Goal: Task Accomplishment & Management: Manage account settings

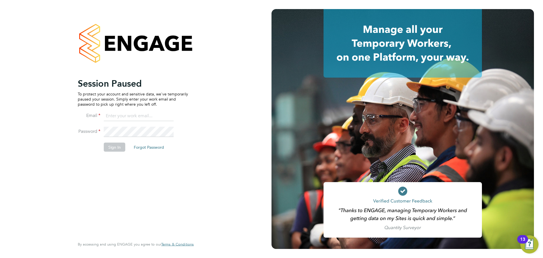
type input "laurence.Elkington@huntereducation.co.uk"
click at [113, 148] on button "Sign In" at bounding box center [114, 146] width 21 height 9
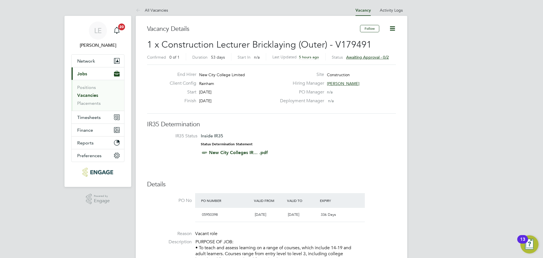
click at [87, 75] on span "Jobs" at bounding box center [82, 73] width 10 height 5
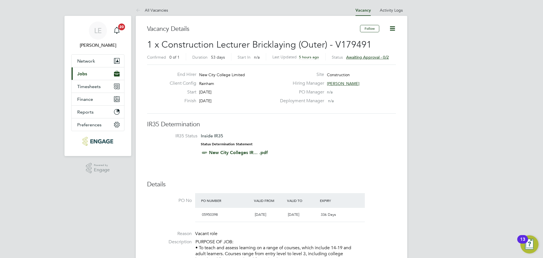
click at [87, 75] on span "Jobs" at bounding box center [82, 73] width 10 height 5
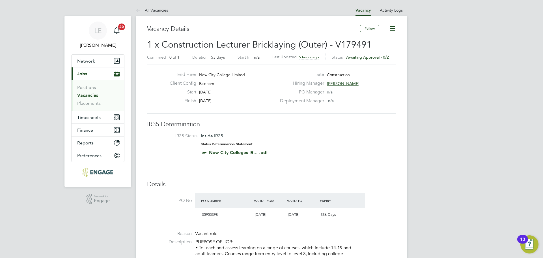
click at [84, 93] on link "Vacancies" at bounding box center [87, 94] width 21 height 5
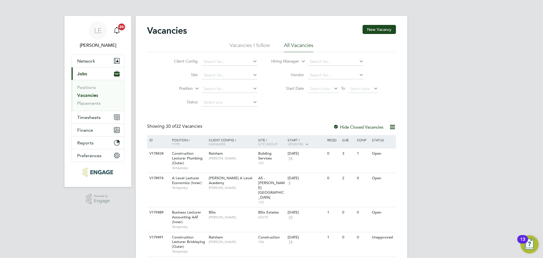
click at [82, 74] on span "Jobs" at bounding box center [82, 73] width 10 height 5
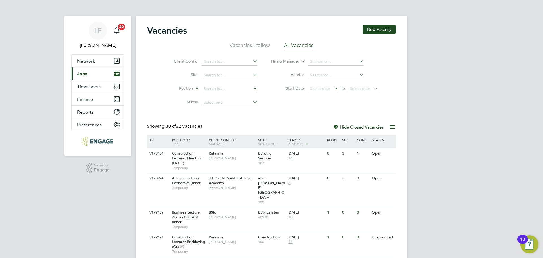
click at [82, 74] on span "Jobs" at bounding box center [82, 73] width 10 height 5
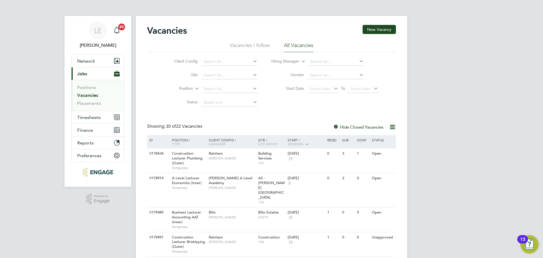
click at [86, 96] on link "Vacancies" at bounding box center [87, 94] width 21 height 5
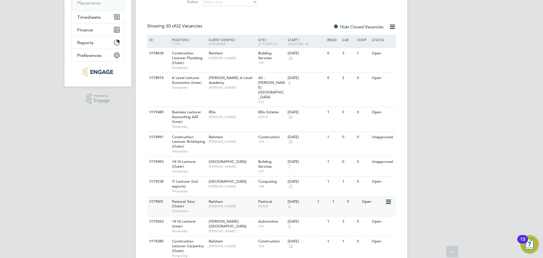
scroll to position [113, 0]
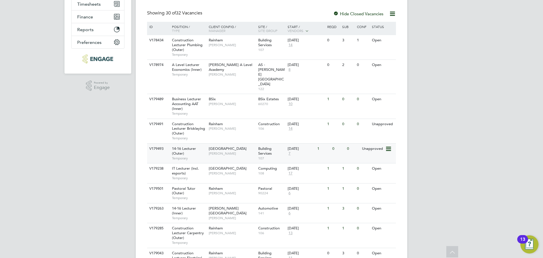
click at [226, 151] on span "Anthony McAlmont" at bounding box center [232, 153] width 47 height 5
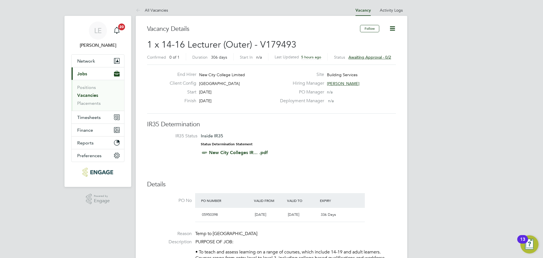
click at [378, 58] on span "Awaiting approval - 0/2" at bounding box center [369, 57] width 43 height 5
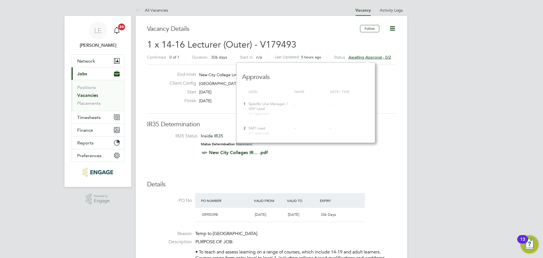
scroll to position [81, 139]
click at [384, 141] on li "IR35 Status Inside IR35 Status Determination Statement New City Colleges IR... …" at bounding box center [272, 145] width 238 height 25
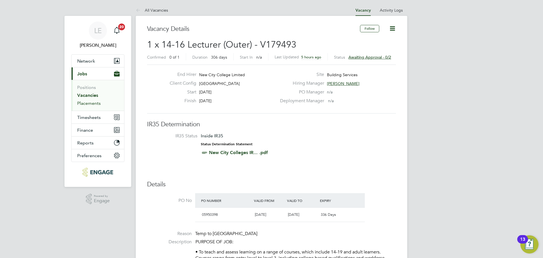
click at [96, 104] on link "Placements" at bounding box center [88, 102] width 23 height 5
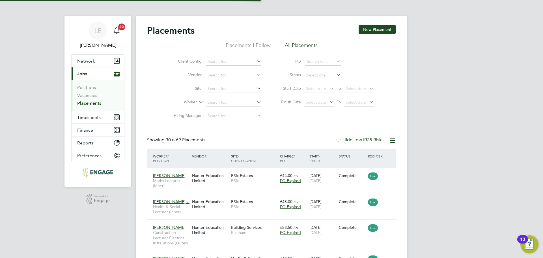
scroll to position [16, 49]
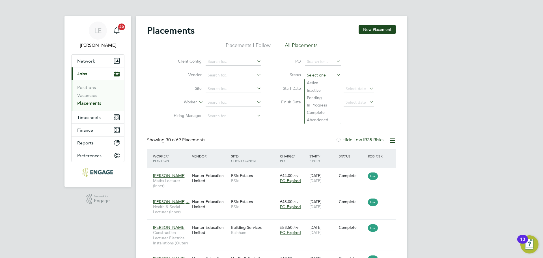
click at [309, 75] on input at bounding box center [323, 75] width 36 height 8
click at [309, 96] on li "Pending" at bounding box center [323, 97] width 36 height 7
type input "Pending"
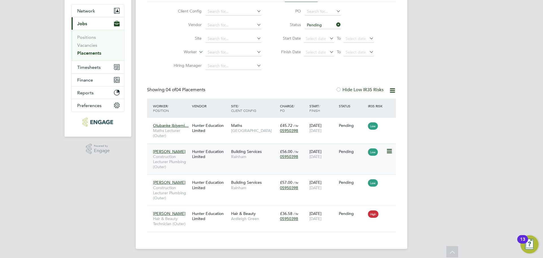
click at [225, 166] on div "[PERSON_NAME] Construction Lecturer Plumbing (Outer) Hunter Education Limited B…" at bounding box center [271, 158] width 249 height 31
click at [228, 162] on div "[PERSON_NAME] Construction Lecturer Plumbing (Outer) Hunter Education Limited B…" at bounding box center [271, 158] width 249 height 31
click at [225, 156] on div "Hunter Education Limited" at bounding box center [210, 154] width 39 height 16
click at [217, 195] on div "[PERSON_NAME] Construction Lecturer Plumbing (Outer) Hunter Education Limited B…" at bounding box center [271, 189] width 249 height 31
click at [219, 185] on div "Hunter Education Limited" at bounding box center [210, 185] width 39 height 16
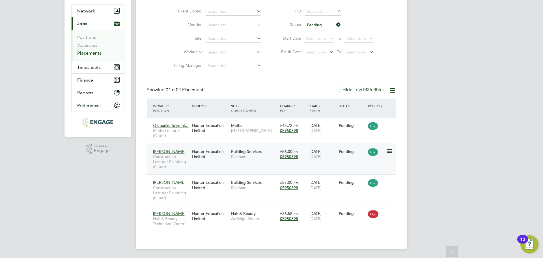
click at [182, 164] on span "Construction Lecturer Plumbing (Outer)" at bounding box center [171, 162] width 36 height 16
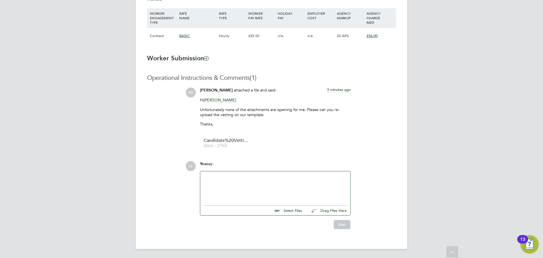
click at [267, 190] on div at bounding box center [275, 187] width 143 height 24
click at [210, 177] on div "HI Rufena," at bounding box center [275, 187] width 143 height 24
click at [213, 186] on div at bounding box center [275, 187] width 143 height 5
click at [210, 189] on div at bounding box center [275, 187] width 143 height 5
click at [286, 210] on input "file" at bounding box center [304, 211] width 85 height 8
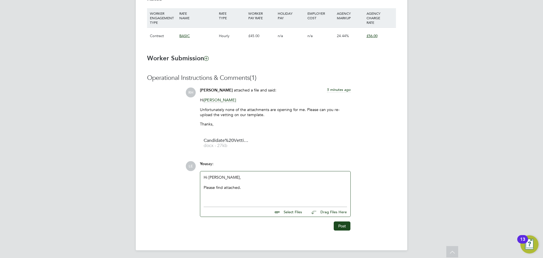
type input "C:\fakepath\Abraham DBS.jpg"
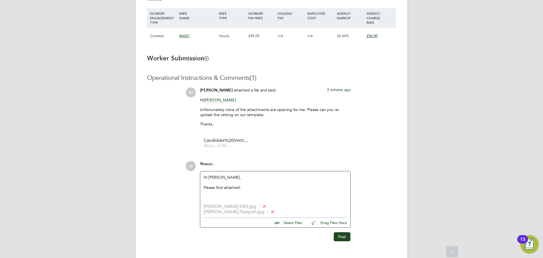
click at [293, 223] on input "file" at bounding box center [304, 222] width 85 height 8
type input "C:\fakepath\CV Abraham.docx"
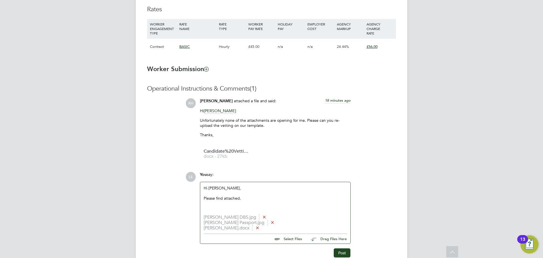
scroll to position [419, 0]
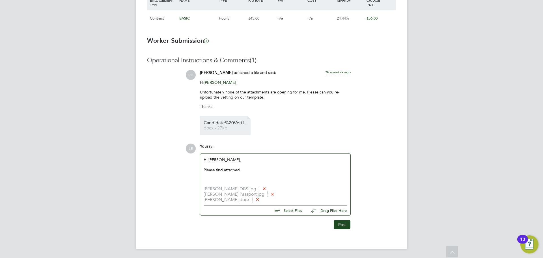
click at [222, 122] on span "Candidate%20Vetting%20Form" at bounding box center [226, 123] width 45 height 4
click at [284, 210] on input "file" at bounding box center [304, 209] width 85 height 8
type input "C:\fakepath\Candidate Vetting Form - Michael Nevitt.docx"
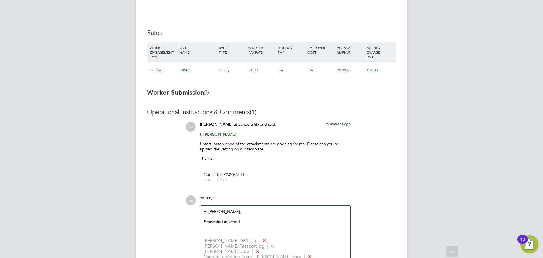
scroll to position [425, 0]
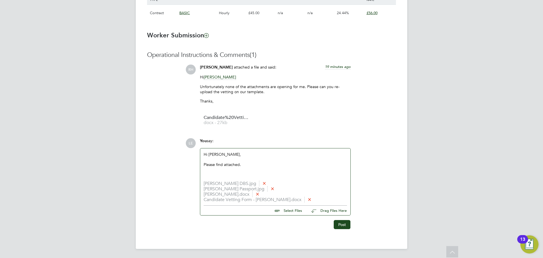
click at [307, 199] on icon at bounding box center [309, 199] width 4 height 4
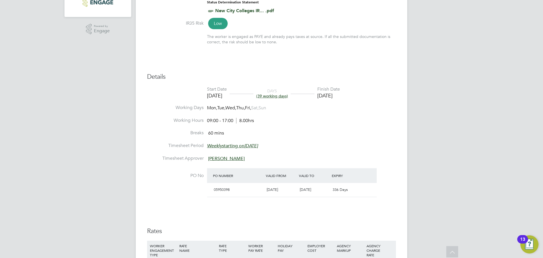
scroll to position [255, 0]
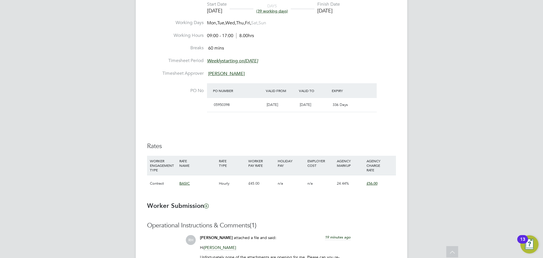
click at [224, 143] on h3 "Rates" at bounding box center [271, 146] width 249 height 8
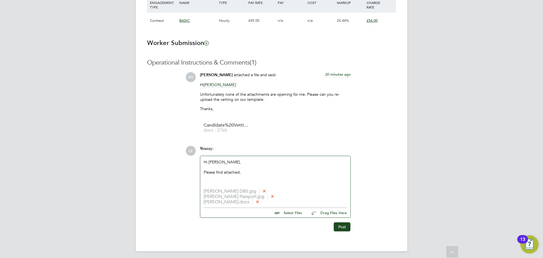
scroll to position [419, 0]
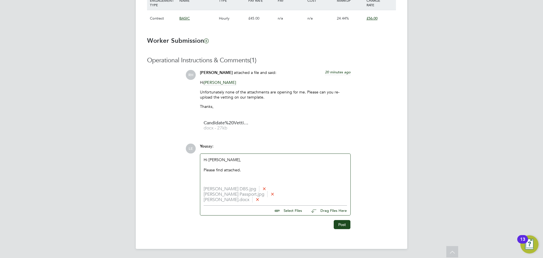
click at [222, 193] on li "Abraham Passport.jpg" at bounding box center [275, 193] width 143 height 5
click at [294, 210] on input "file" at bounding box center [304, 209] width 85 height 8
type input "C:\fakepath\Candidate Vetting Form - Abraham Briscoe.docx"
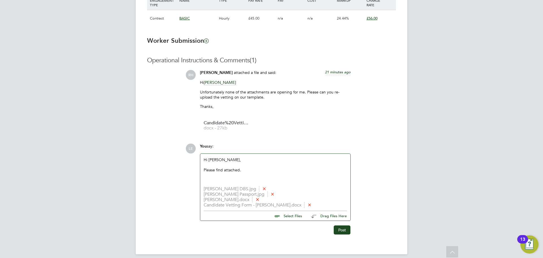
click at [248, 170] on div "Please find attached." at bounding box center [275, 169] width 143 height 5
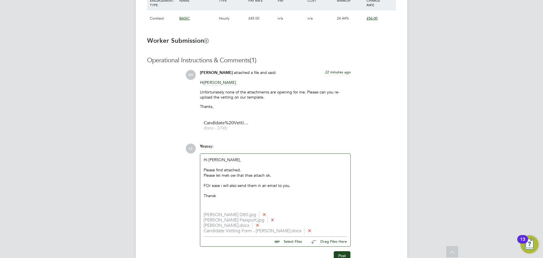
click at [208, 184] on div "FOr ease i will also send them in an email to you." at bounding box center [275, 185] width 143 height 5
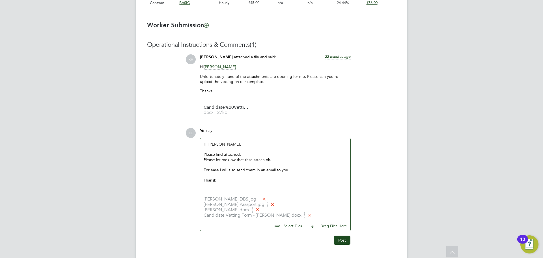
scroll to position [451, 0]
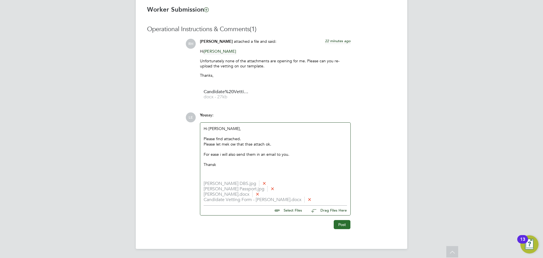
click at [334, 222] on button "Post" at bounding box center [342, 224] width 17 height 9
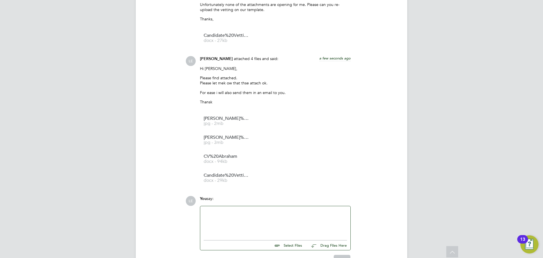
scroll to position [507, 0]
click at [225, 122] on span "jpg - 2mb" at bounding box center [226, 123] width 45 height 4
click at [228, 136] on span "Abraham%20Passport" at bounding box center [226, 137] width 45 height 4
click at [216, 158] on link "CV%20Abraham docx - 94kb" at bounding box center [226, 158] width 45 height 9
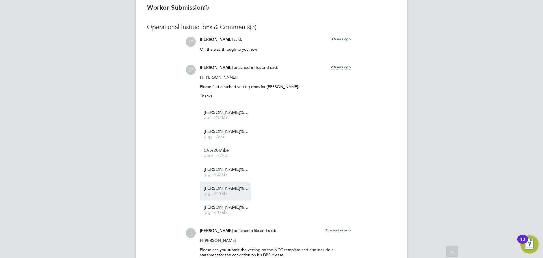
click at [239, 186] on span "[PERSON_NAME]%20Nevitt%20DBS" at bounding box center [226, 188] width 45 height 4
click at [241, 206] on span "[PERSON_NAME]%20Nevitt%20Passport" at bounding box center [226, 207] width 45 height 4
click at [217, 168] on span "[PERSON_NAME]%20Nevitt%20DBS%202" at bounding box center [226, 169] width 45 height 4
click at [238, 117] on span "pdf - 211kb" at bounding box center [226, 117] width 45 height 4
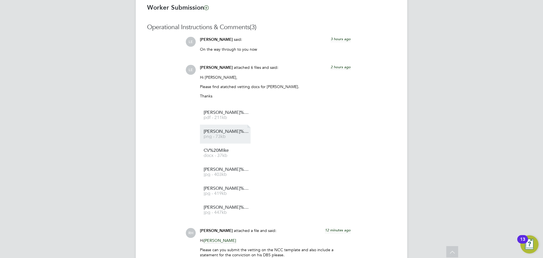
click at [228, 133] on span "[PERSON_NAME]%20Nevitt%20DBS%20Update" at bounding box center [226, 131] width 45 height 4
click at [230, 177] on li "[PERSON_NAME]%20Nevitt%20DBS%202 jpg - 403kb" at bounding box center [225, 171] width 51 height 19
click at [229, 167] on span "Mike%20Nevitt%20DBS%202" at bounding box center [226, 169] width 45 height 4
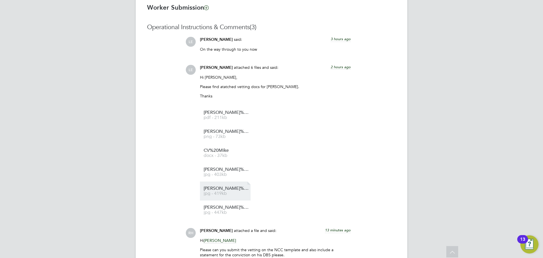
click at [221, 191] on link "Mike%20Nevitt%20DBS jpg - 419kb" at bounding box center [226, 190] width 45 height 9
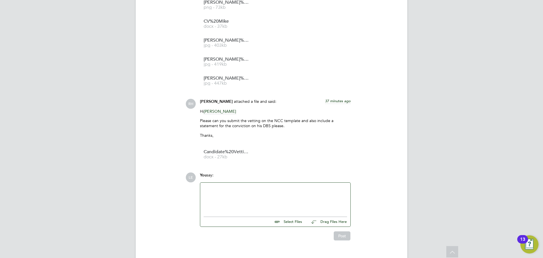
scroll to position [451, 0]
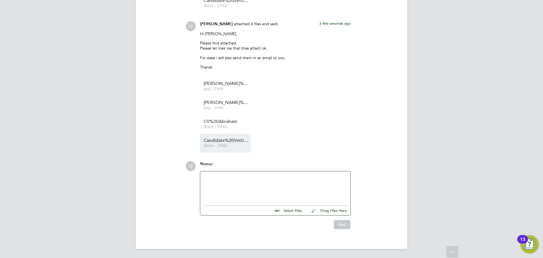
click at [222, 139] on span "Candidate%20Vetting%20Form%20-%20Abraham%20Briscoe" at bounding box center [226, 140] width 45 height 4
click at [368, 64] on div "LE [PERSON_NAME] attached 4 files and said: a few seconds ago Hi [PERSON_NAME],…" at bounding box center [291, 86] width 210 height 131
click at [222, 177] on div at bounding box center [275, 187] width 143 height 24
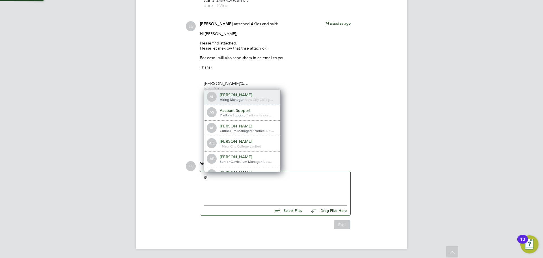
scroll to position [5, 57]
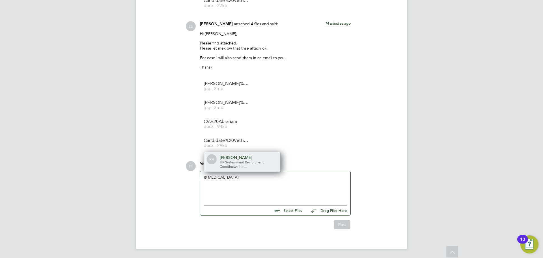
click at [234, 158] on div "[PERSON_NAME]" at bounding box center [248, 157] width 57 height 5
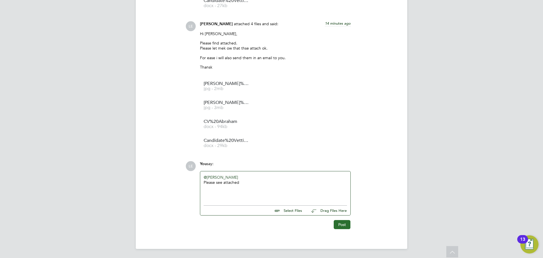
click at [334, 223] on button "Post" at bounding box center [342, 224] width 17 height 9
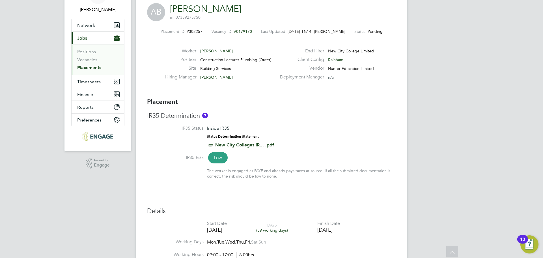
scroll to position [0, 0]
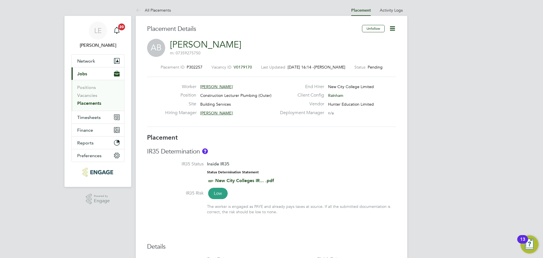
click at [98, 97] on li "Vacancies" at bounding box center [98, 96] width 42 height 8
click at [95, 97] on link "Vacancies" at bounding box center [87, 94] width 20 height 5
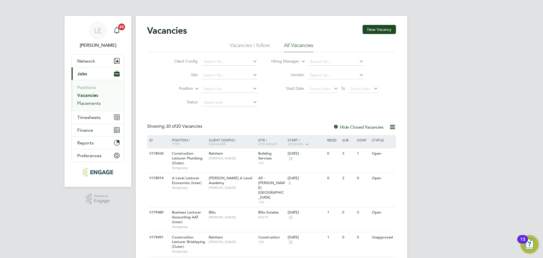
click at [94, 102] on link "Placements" at bounding box center [88, 102] width 23 height 5
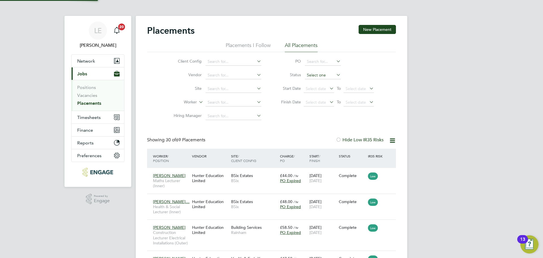
scroll to position [27, 39]
click at [318, 73] on input at bounding box center [323, 75] width 36 height 8
click at [316, 98] on li "Pending" at bounding box center [323, 97] width 36 height 7
type input "Pending"
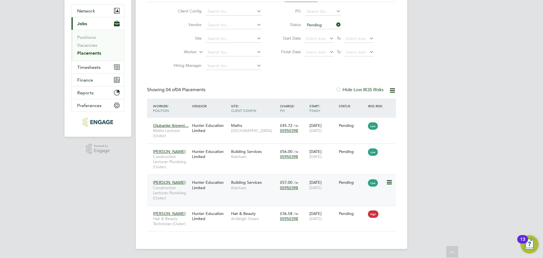
click at [184, 183] on div "Mike Nevitt Construction Lecturer Plumbing (Outer)" at bounding box center [171, 190] width 39 height 26
click at [221, 162] on div "Abraham Briscoe Construction Lecturer Plumbing (Outer) Hunter Education Limited…" at bounding box center [271, 158] width 249 height 31
click at [220, 162] on div "Abraham Briscoe Construction Lecturer Plumbing (Outer) Hunter Education Limited…" at bounding box center [271, 158] width 249 height 31
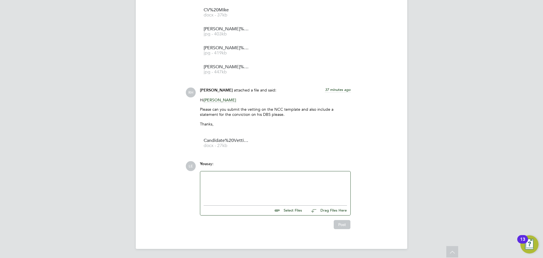
click at [222, 173] on div at bounding box center [275, 186] width 150 height 31
click at [222, 175] on div at bounding box center [275, 187] width 143 height 24
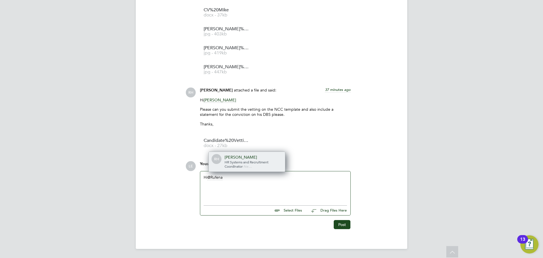
click at [233, 153] on div "RH Rufena Haque HR Systems and Recruitment Coordinator - Ne…" at bounding box center [247, 162] width 76 height 20
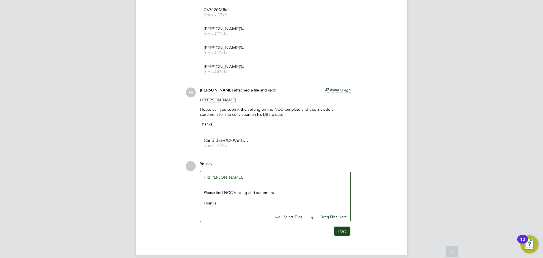
click at [295, 216] on input "file" at bounding box center [304, 216] width 85 height 8
type input "C:\fakepath\Candidate Vetting Form - Michael Nevitt.docx"
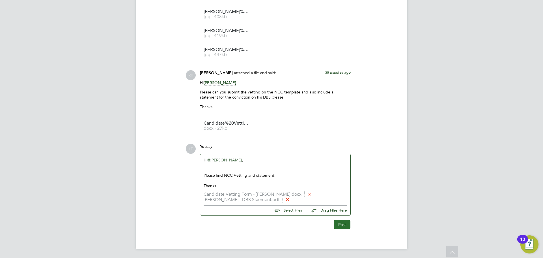
click at [339, 222] on button "Post" at bounding box center [342, 224] width 17 height 9
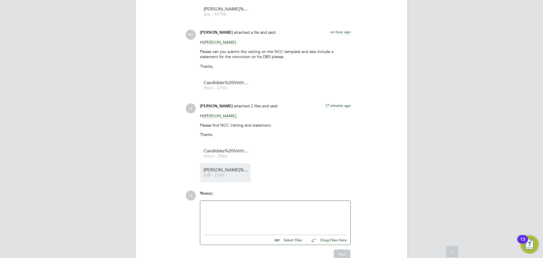
click at [241, 171] on span "[PERSON_NAME]%20Nevitt%20-%20DBS%20Staement" at bounding box center [226, 170] width 45 height 4
click at [224, 150] on span "Candidate%20Vetting%20Form%20-%20Michael%20Nevitt" at bounding box center [226, 151] width 45 height 4
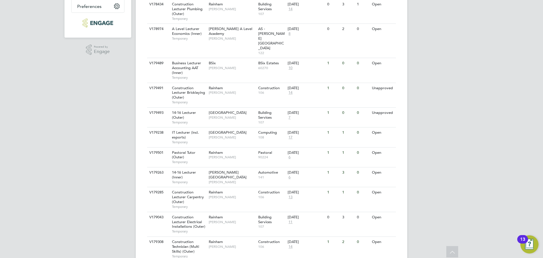
scroll to position [85, 0]
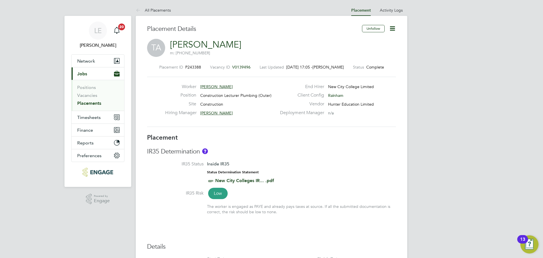
click at [93, 102] on link "Placements" at bounding box center [89, 102] width 24 height 5
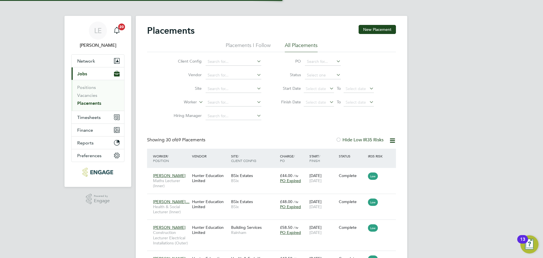
scroll to position [3, 3]
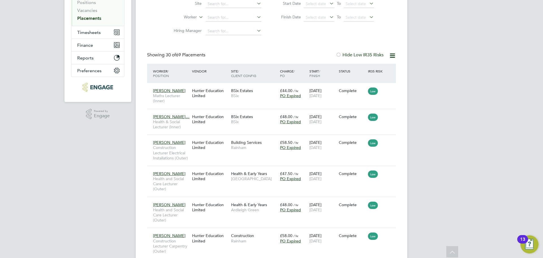
click at [98, 20] on link "Placements" at bounding box center [89, 18] width 24 height 5
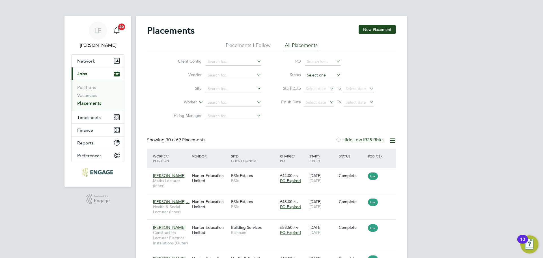
click at [321, 75] on input at bounding box center [323, 75] width 36 height 8
click at [318, 93] on li "Inactive" at bounding box center [323, 90] width 36 height 7
type input "Inactive"
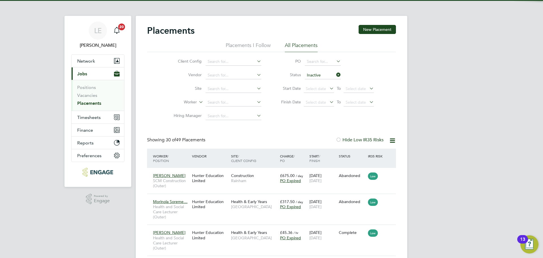
click at [318, 75] on input "Inactive" at bounding box center [323, 75] width 36 height 8
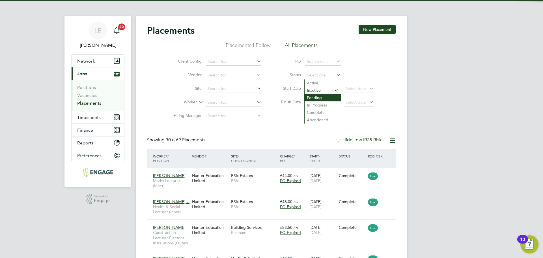
click at [316, 96] on li "Pending" at bounding box center [323, 97] width 36 height 7
type input "Pending"
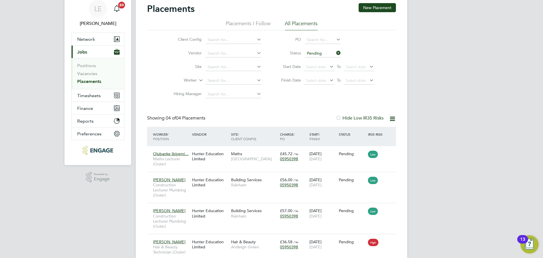
click at [85, 54] on span "Jobs" at bounding box center [82, 51] width 10 height 5
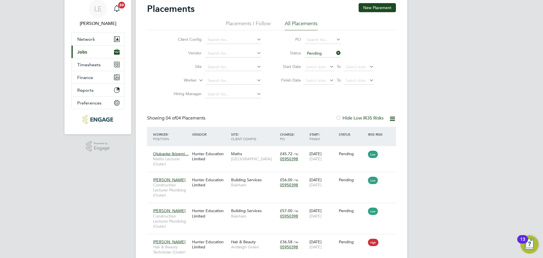
click at [85, 51] on span "Jobs" at bounding box center [82, 51] width 10 height 5
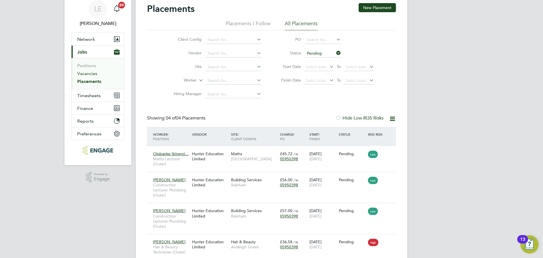
click at [84, 73] on link "Vacancies" at bounding box center [87, 73] width 20 height 5
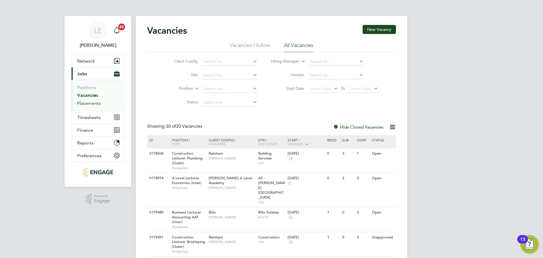
click at [94, 103] on link "Placements" at bounding box center [88, 102] width 23 height 5
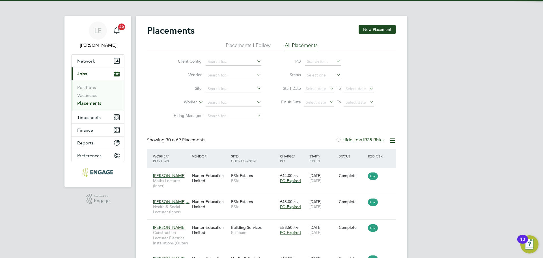
scroll to position [16, 49]
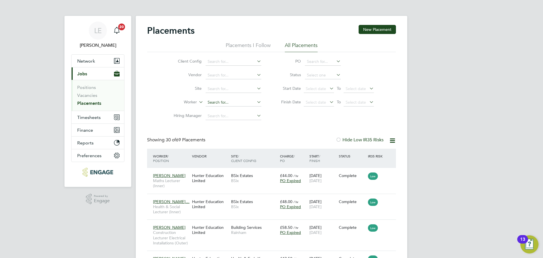
click at [217, 101] on input at bounding box center [234, 102] width 56 height 8
click at [214, 109] on b "Aspet" at bounding box center [213, 109] width 11 height 5
type input "Aspet Movasisyan"
